Goal: Check status

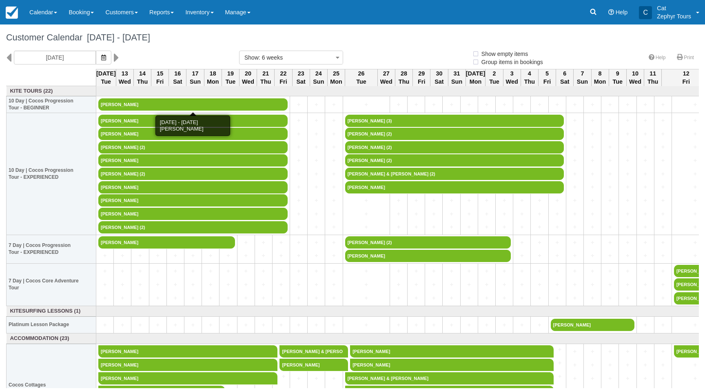
select select
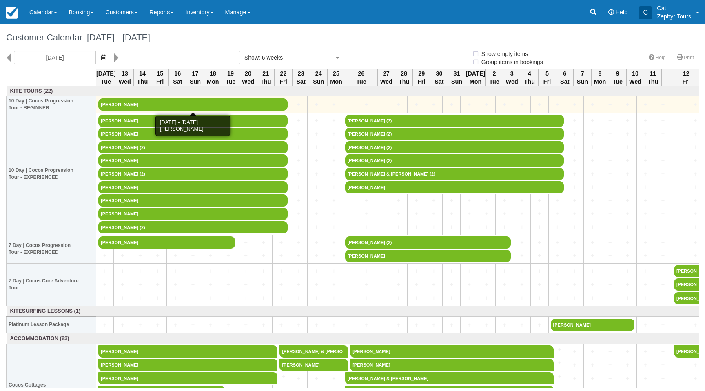
select select
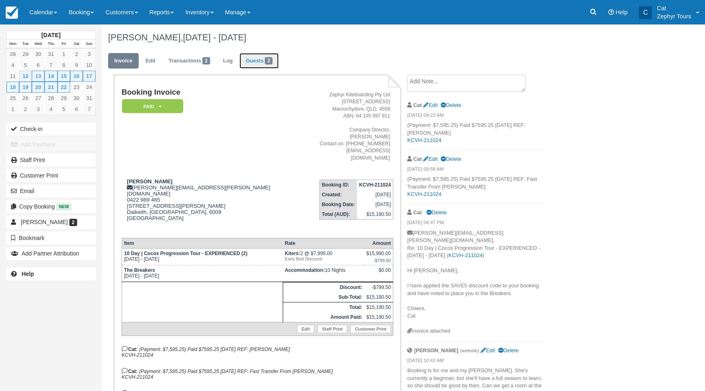
click at [260, 63] on link "Guests 2" at bounding box center [259, 61] width 39 height 16
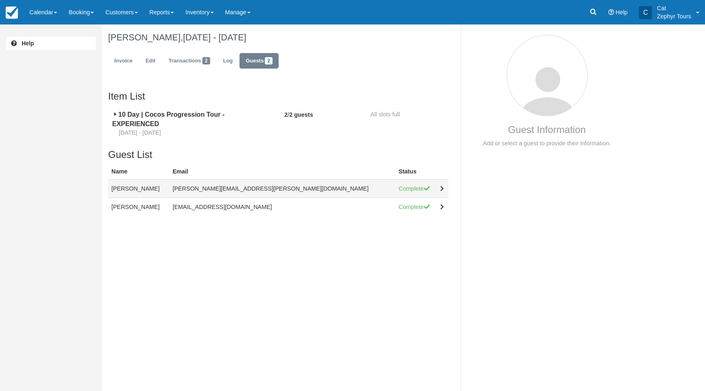
click at [407, 184] on td "Complete" at bounding box center [416, 188] width 42 height 18
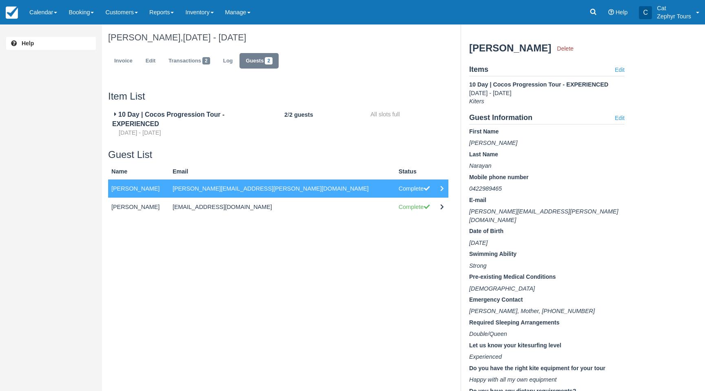
scroll to position [53, 0]
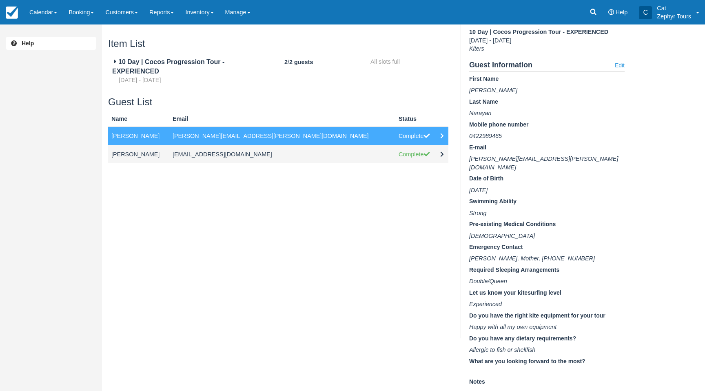
click at [437, 154] on td at bounding box center [442, 154] width 11 height 18
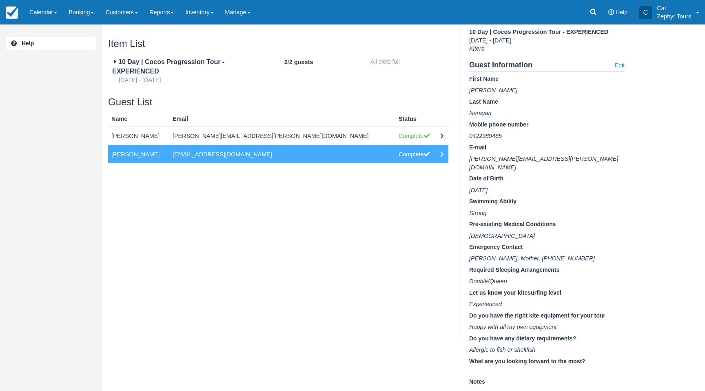
scroll to position [50, 0]
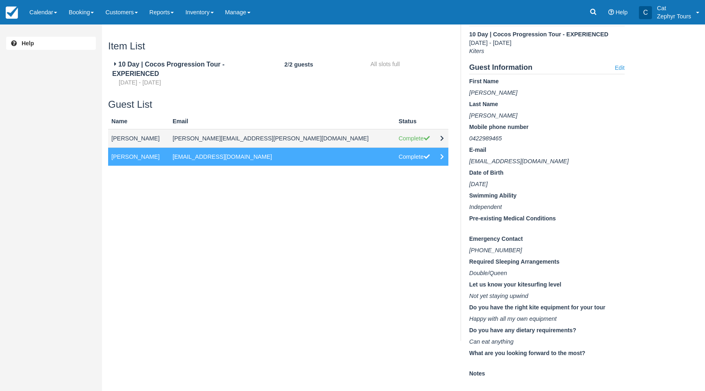
click at [323, 135] on td "daniel.n.narayan@gmail.com" at bounding box center [282, 138] width 226 height 18
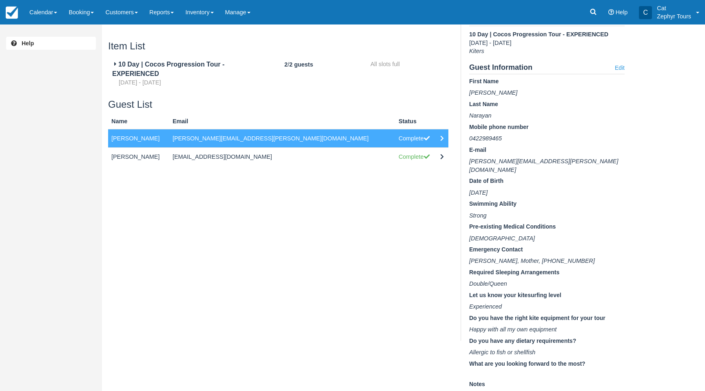
scroll to position [53, 0]
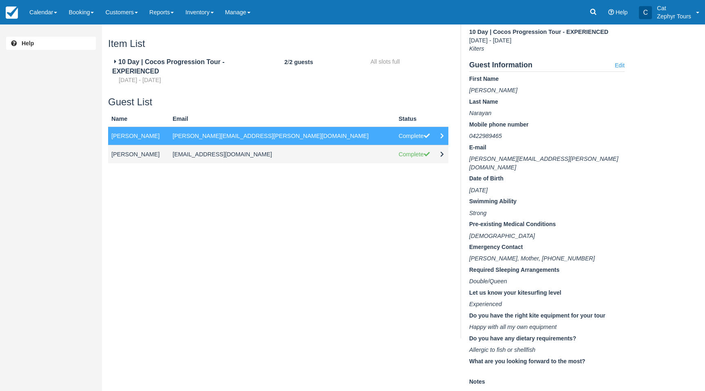
click at [323, 149] on td "jessicakarlen@gmail.com" at bounding box center [282, 154] width 226 height 18
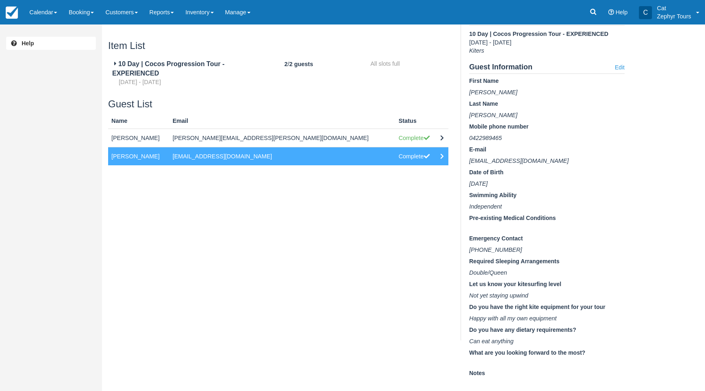
scroll to position [50, 0]
click at [322, 138] on td "daniel.n.narayan@gmail.com" at bounding box center [282, 138] width 226 height 18
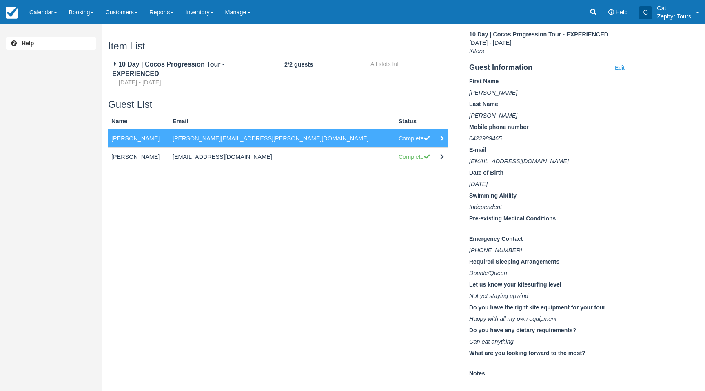
scroll to position [53, 0]
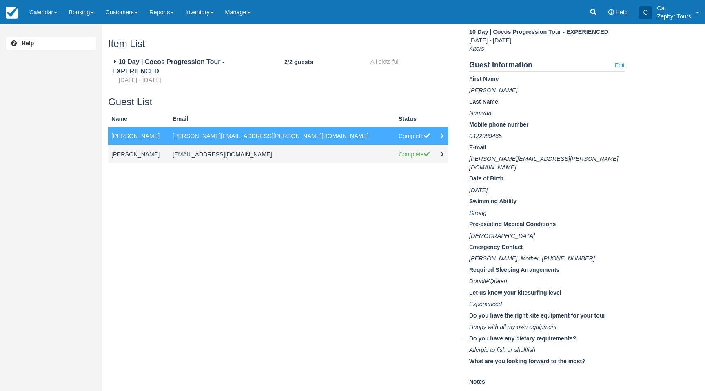
click at [319, 156] on td "jessicakarlen@gmail.com" at bounding box center [282, 154] width 226 height 18
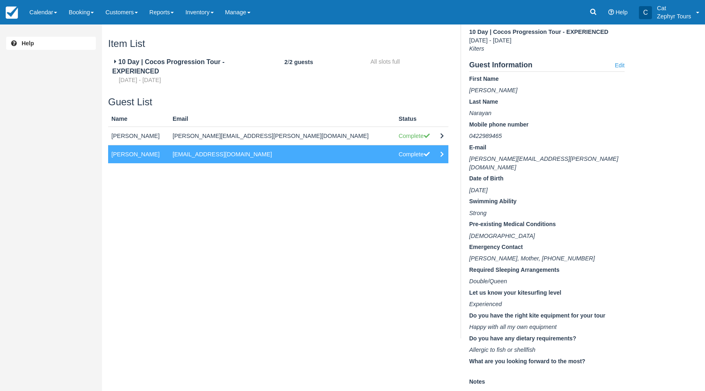
scroll to position [50, 0]
